Goal: Task Accomplishment & Management: Manage account settings

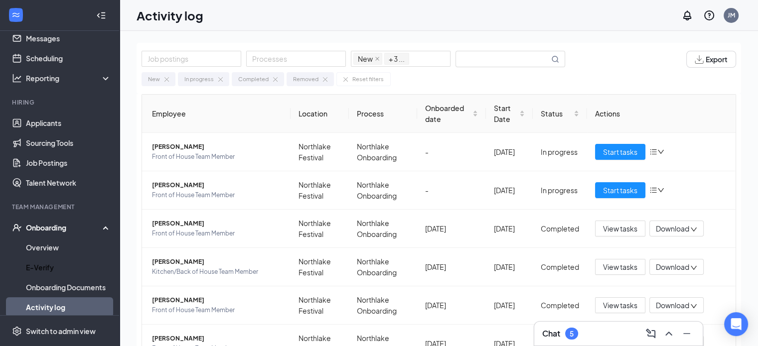
scroll to position [50, 0]
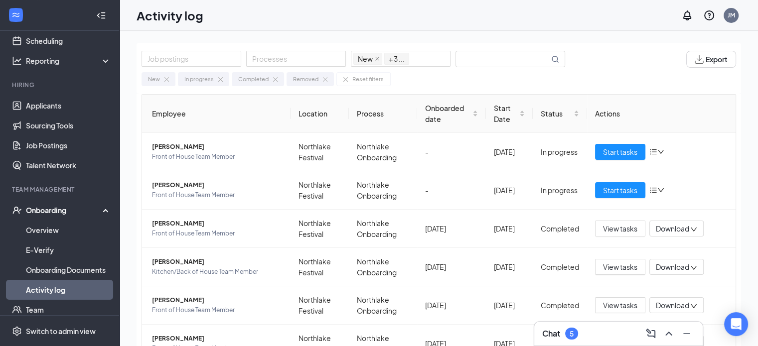
click at [58, 287] on link "Activity log" at bounding box center [68, 290] width 85 height 20
click at [617, 151] on span "Start tasks" at bounding box center [620, 152] width 34 height 11
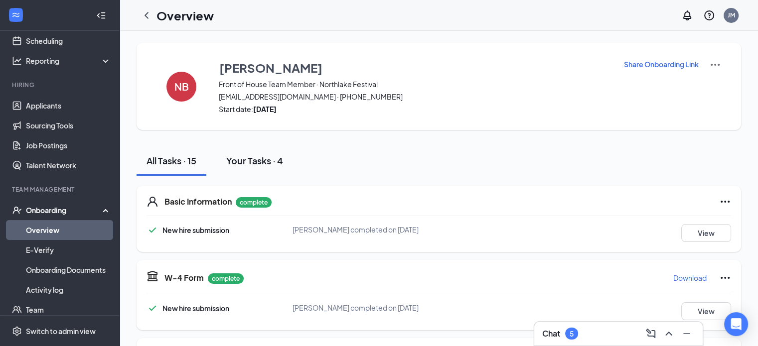
click at [268, 162] on div "Your Tasks · 4" at bounding box center [254, 160] width 57 height 12
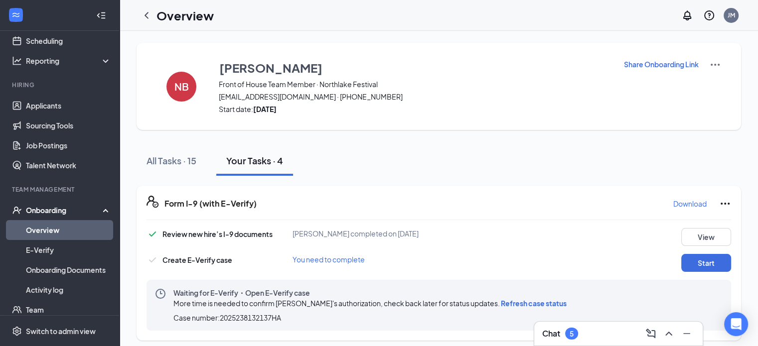
click at [514, 303] on span "Refresh case status" at bounding box center [534, 303] width 66 height 9
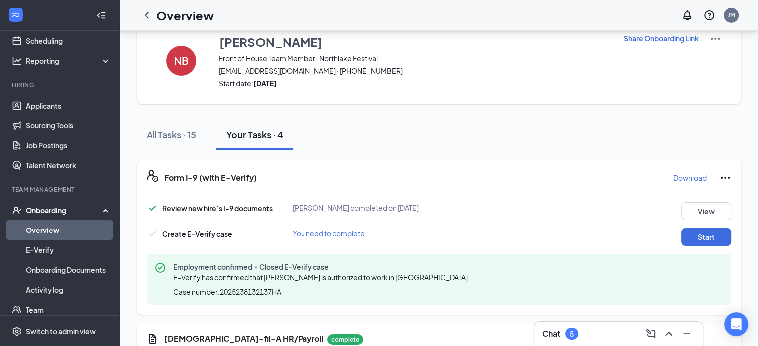
scroll to position [50, 0]
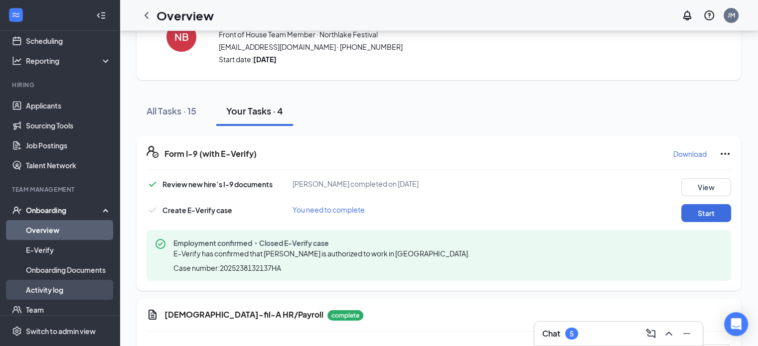
click at [57, 289] on link "Activity log" at bounding box center [68, 290] width 85 height 20
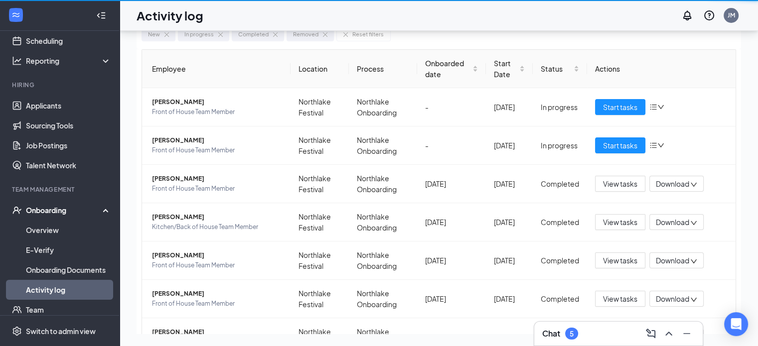
scroll to position [45, 0]
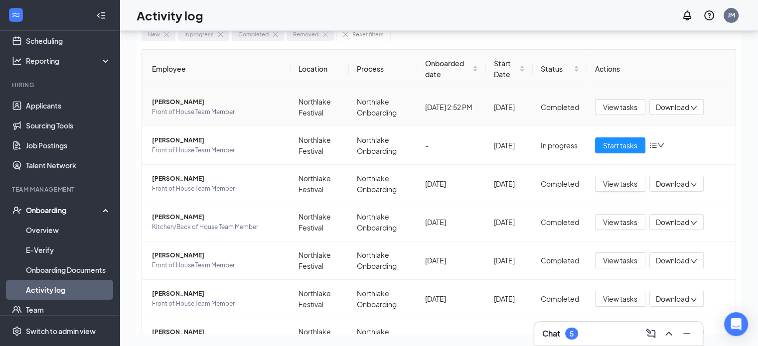
click at [665, 103] on span "Download" at bounding box center [672, 107] width 33 height 10
click at [628, 132] on div "Download summary" at bounding box center [639, 132] width 108 height 12
click at [612, 143] on span "Start tasks" at bounding box center [620, 145] width 34 height 11
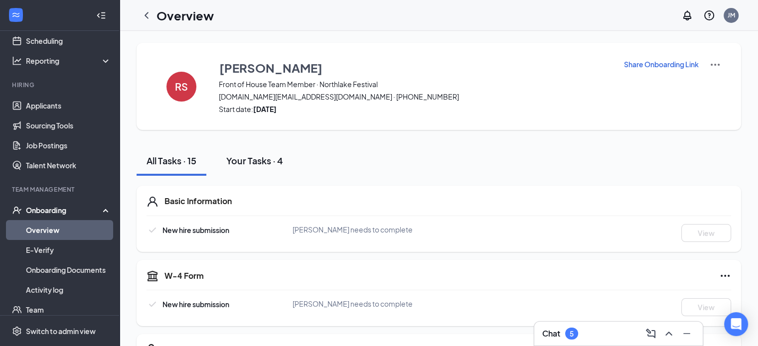
click at [252, 162] on div "Your Tasks · 4" at bounding box center [254, 160] width 57 height 12
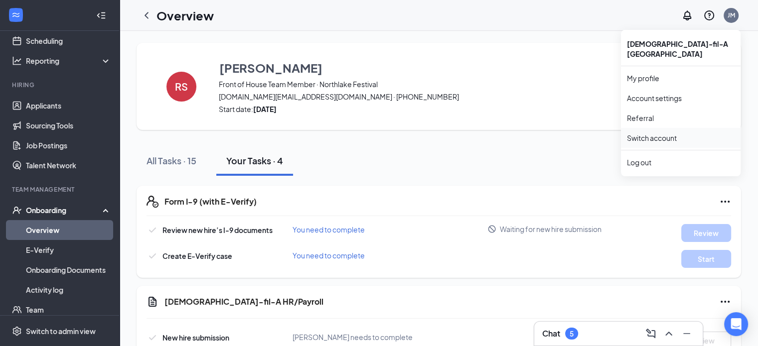
click at [670, 134] on link "Switch account" at bounding box center [652, 138] width 50 height 9
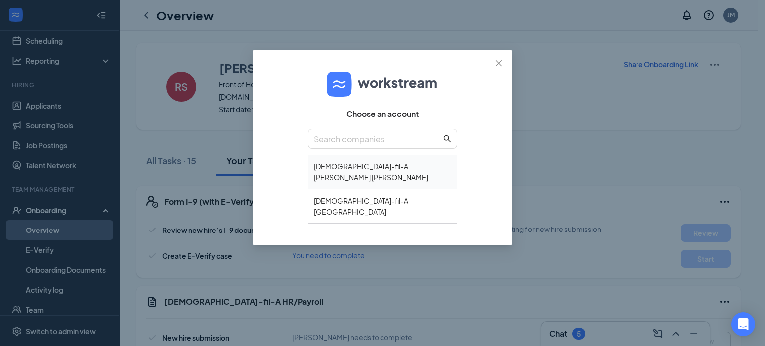
click at [397, 167] on div "[DEMOGRAPHIC_DATA]-fil-A [PERSON_NAME] [PERSON_NAME]" at bounding box center [382, 172] width 149 height 34
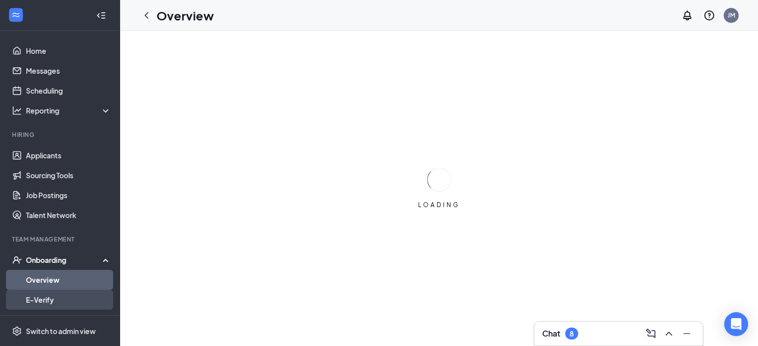
scroll to position [98, 0]
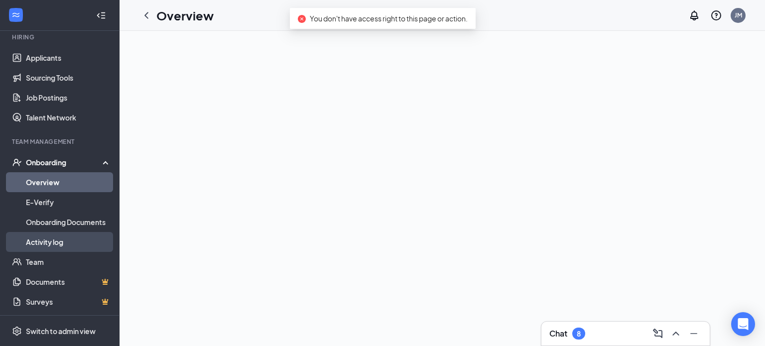
click at [60, 242] on link "Activity log" at bounding box center [68, 242] width 85 height 20
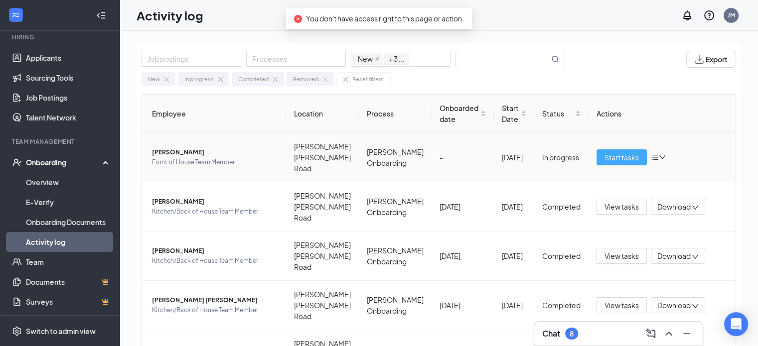
click at [622, 154] on span "Start tasks" at bounding box center [621, 157] width 34 height 11
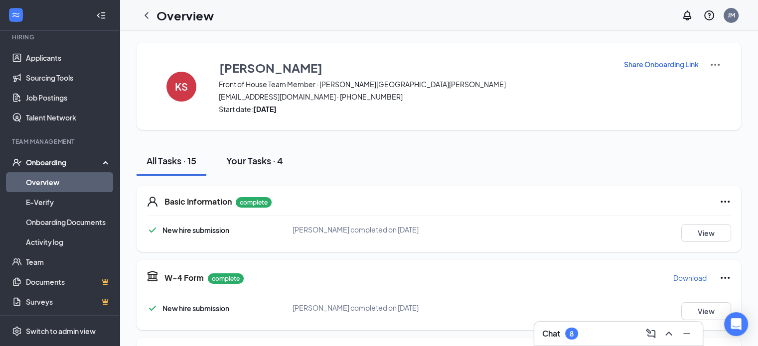
click at [257, 161] on div "Your Tasks · 4" at bounding box center [254, 160] width 57 height 12
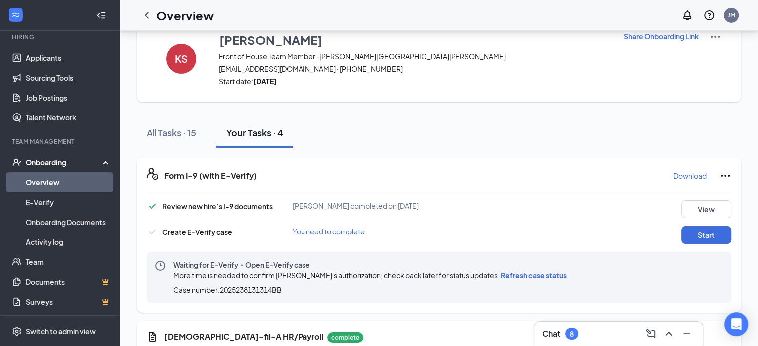
scroll to position [50, 0]
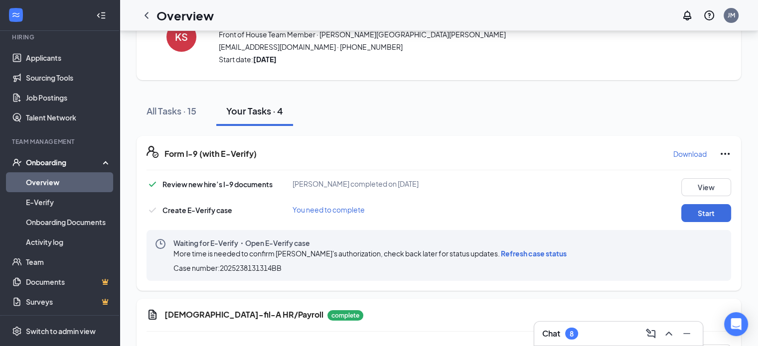
click at [516, 255] on span "Refresh case status" at bounding box center [534, 253] width 66 height 9
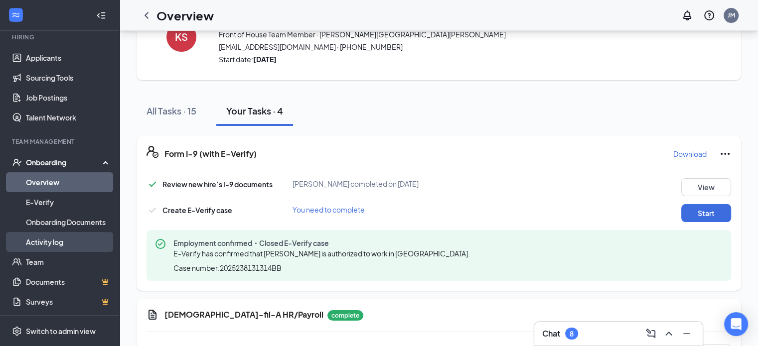
click at [76, 238] on link "Activity log" at bounding box center [68, 242] width 85 height 20
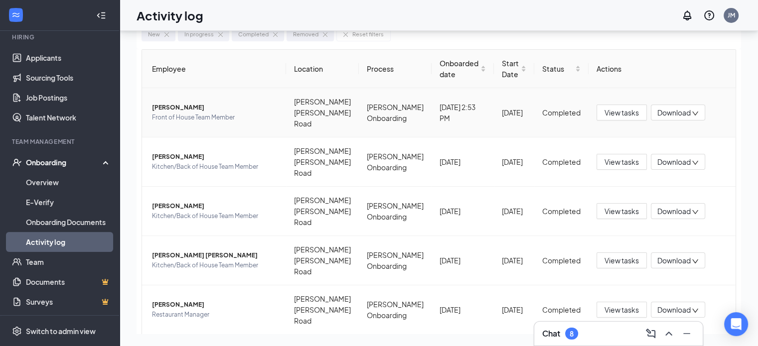
click at [662, 108] on span "Download" at bounding box center [673, 113] width 33 height 10
click at [620, 131] on div "Download summary" at bounding box center [639, 132] width 108 height 12
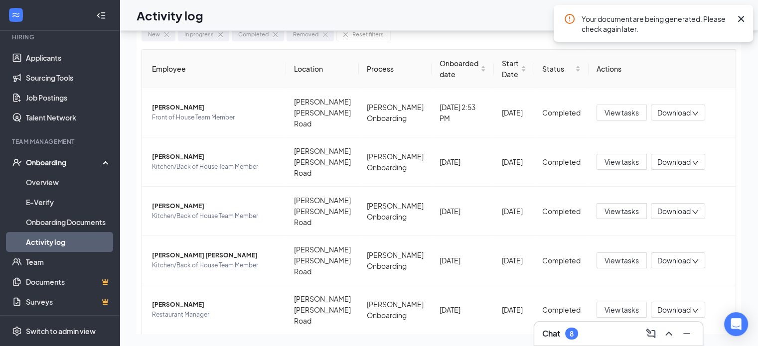
click at [740, 17] on icon "Cross" at bounding box center [741, 19] width 12 height 12
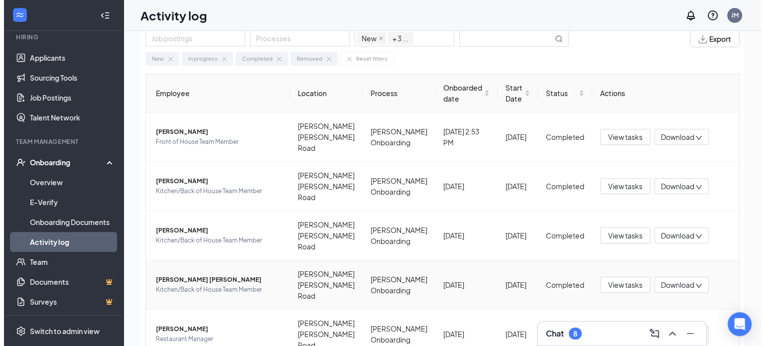
scroll to position [0, 0]
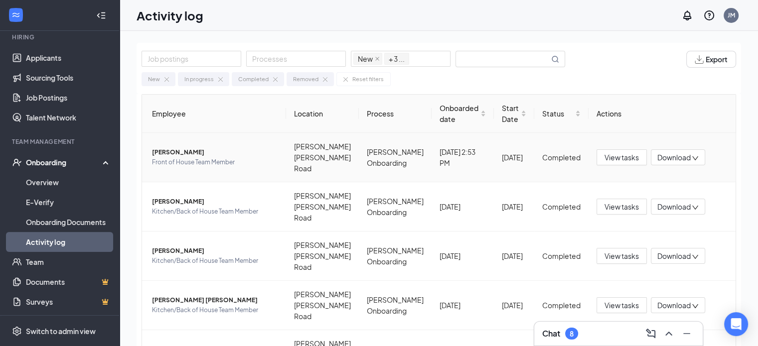
click at [657, 152] on span "Download" at bounding box center [673, 157] width 33 height 10
click at [640, 177] on div "Download summary" at bounding box center [639, 176] width 108 height 12
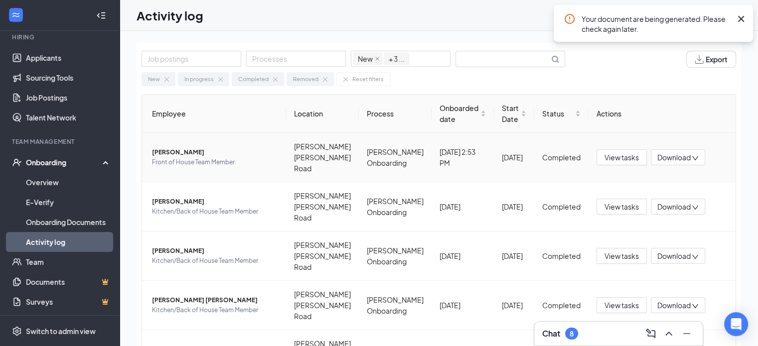
click at [179, 149] on span "[PERSON_NAME]" at bounding box center [215, 152] width 126 height 10
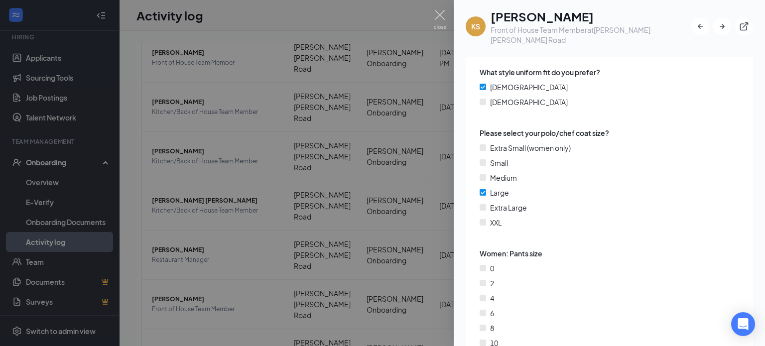
scroll to position [1642, 0]
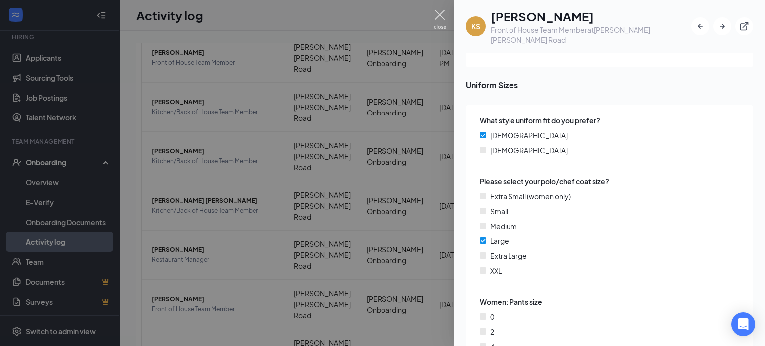
click at [438, 14] on img at bounding box center [440, 19] width 12 height 19
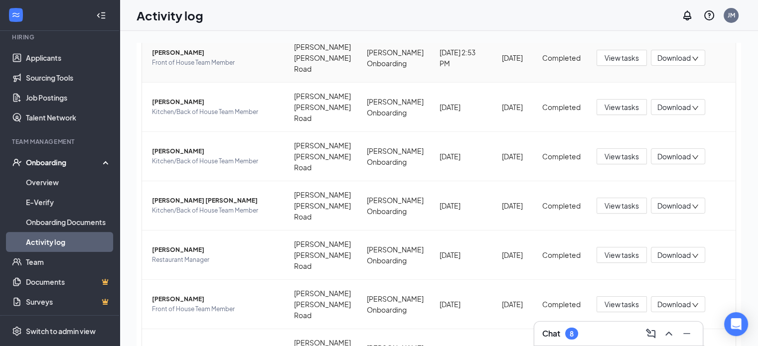
click at [663, 53] on span "Download" at bounding box center [673, 58] width 33 height 10
click at [658, 77] on div "Download summary" at bounding box center [639, 77] width 108 height 12
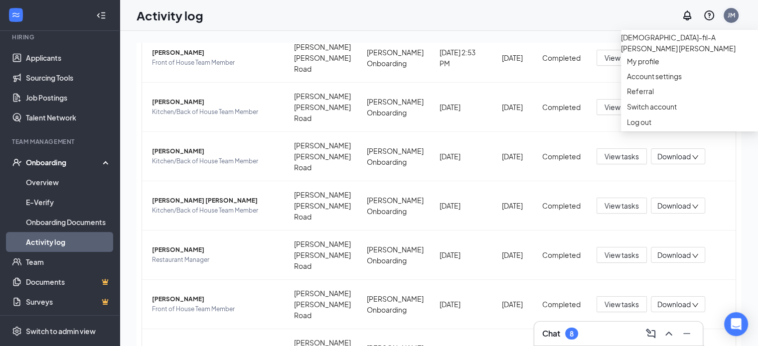
click at [731, 13] on div "JM" at bounding box center [731, 15] width 7 height 8
click at [670, 111] on link "Switch account" at bounding box center [652, 106] width 50 height 9
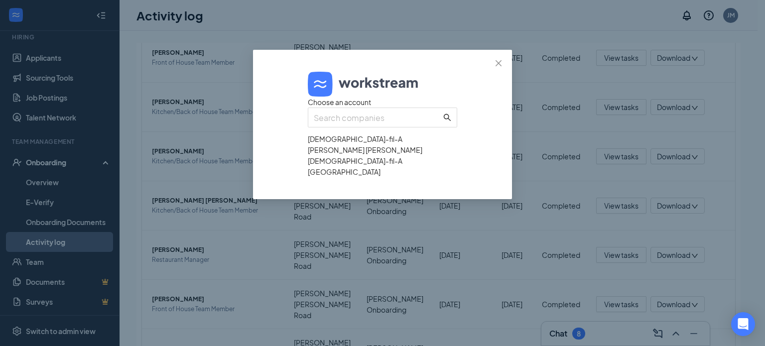
click at [352, 177] on div "[DEMOGRAPHIC_DATA]-fil-A [GEOGRAPHIC_DATA]" at bounding box center [382, 166] width 149 height 22
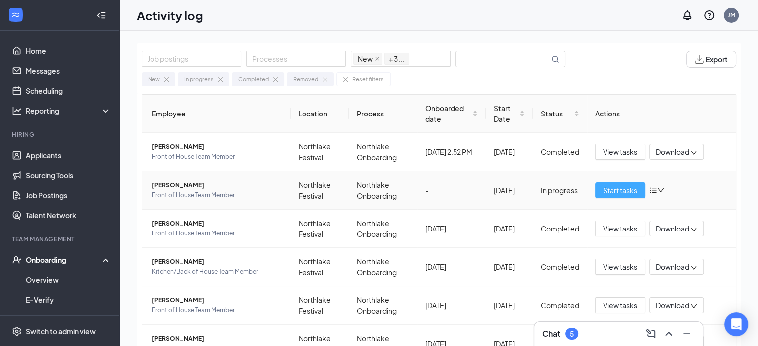
click at [613, 187] on span "Start tasks" at bounding box center [620, 190] width 34 height 11
